Goal: Information Seeking & Learning: Learn about a topic

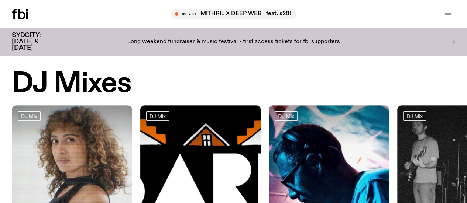
click at [23, 15] on icon at bounding box center [20, 14] width 16 height 10
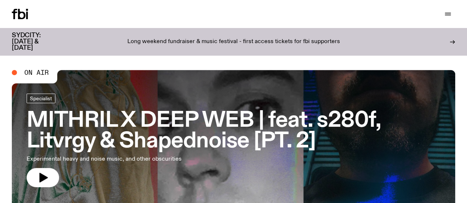
click at [56, 113] on h3 "MITHRIL X DEEP WEB | feat. s280f, Litvrgy & Shapednoise [PT. 2]" at bounding box center [234, 131] width 414 height 41
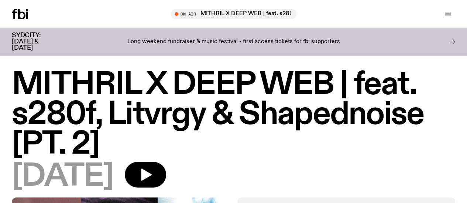
click at [0, 0] on link "Explore" at bounding box center [0, 0] width 0 height 0
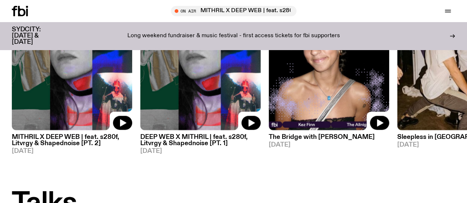
scroll to position [630, 0]
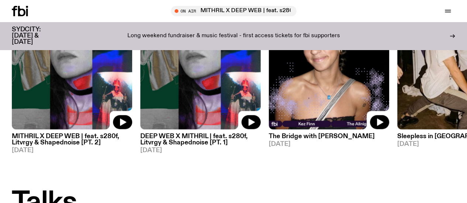
click at [35, 13] on div at bounding box center [29, 11] width 35 height 10
click at [14, 13] on icon at bounding box center [14, 11] width 5 height 10
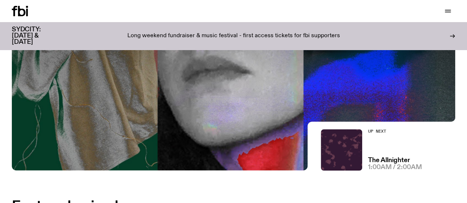
scroll to position [148, 0]
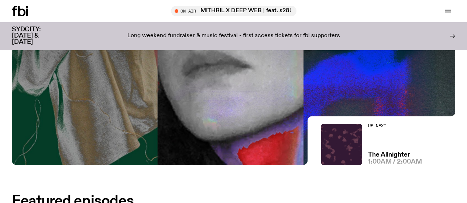
click at [0, 0] on link "Read" at bounding box center [0, 0] width 0 height 0
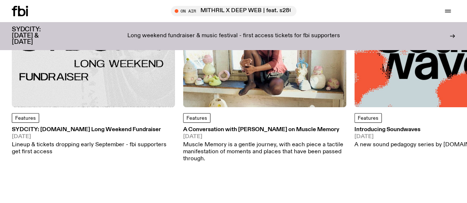
scroll to position [141, 0]
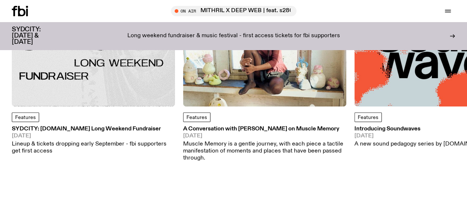
click at [29, 83] on img at bounding box center [93, 25] width 163 height 163
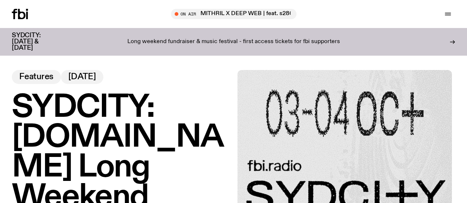
click at [42, 38] on h3 "SYDCITY: [DATE] & [DATE]" at bounding box center [35, 41] width 47 height 19
click at [0, 0] on link "Read" at bounding box center [0, 0] width 0 height 0
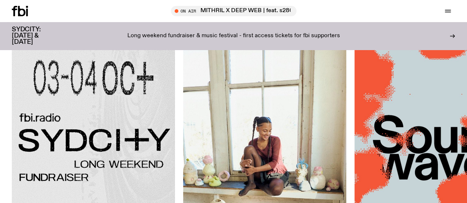
scroll to position [43, 0]
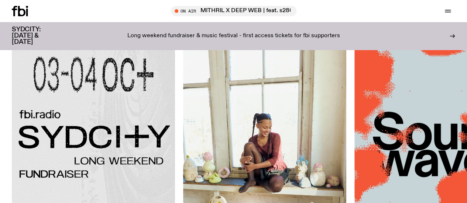
click at [38, 102] on img at bounding box center [93, 123] width 163 height 163
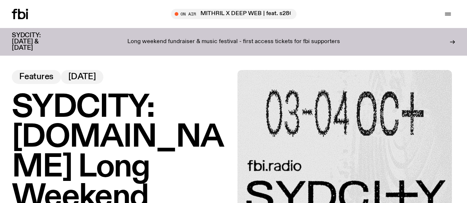
click at [23, 13] on icon at bounding box center [21, 14] width 7 height 10
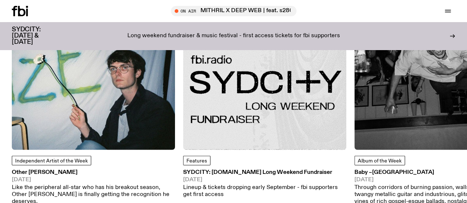
scroll to position [896, 0]
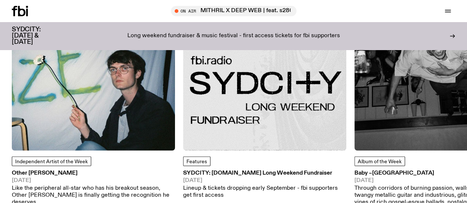
click at [247, 105] on img at bounding box center [264, 69] width 163 height 163
